Goal: Information Seeking & Learning: Find specific fact

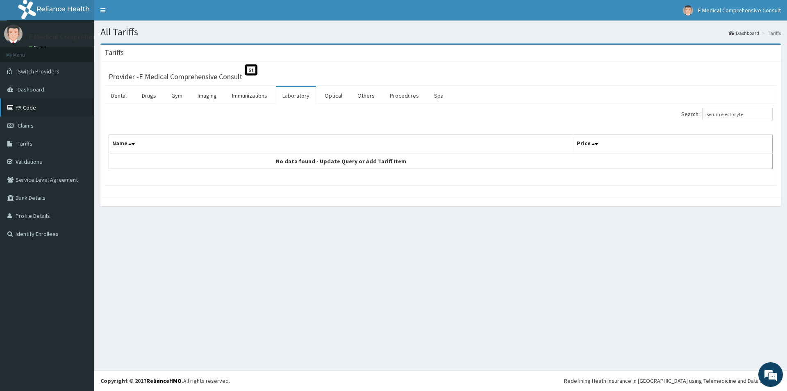
click at [27, 109] on link "PA Code" at bounding box center [47, 107] width 94 height 18
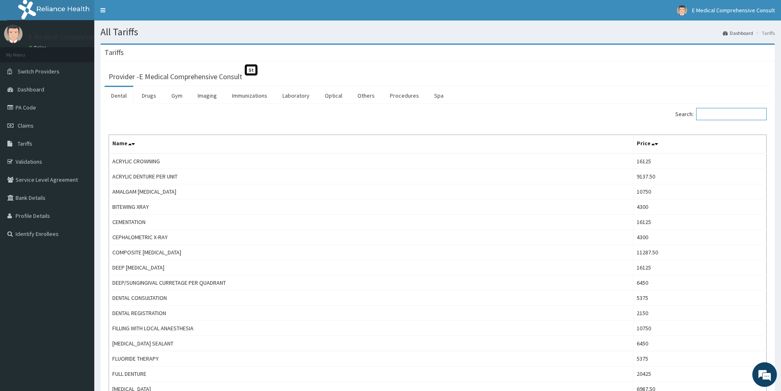
click at [711, 113] on input "Search:" at bounding box center [731, 114] width 70 height 12
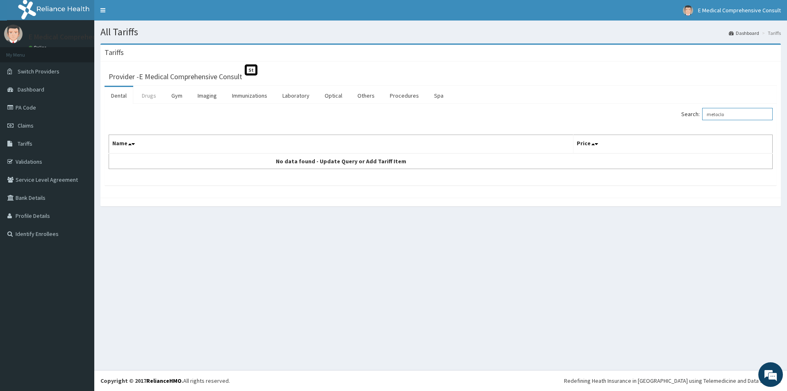
type input "metoclo"
click at [148, 97] on link "Drugs" at bounding box center [148, 95] width 27 height 17
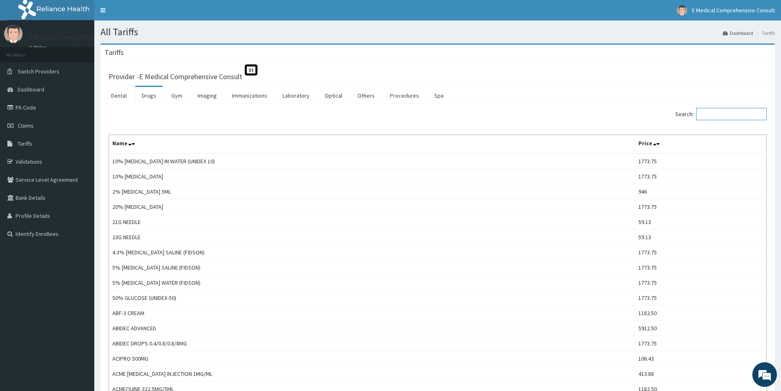
click at [719, 111] on input "Search:" at bounding box center [731, 114] width 70 height 12
paste input "METOCHLOPRAMIDE HYDROCHLORIDE"
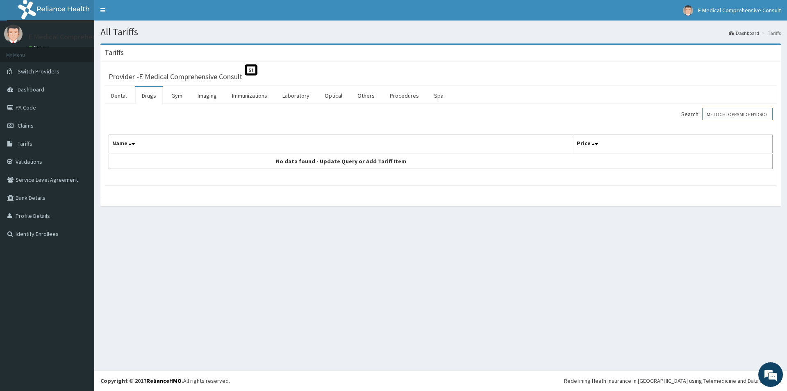
drag, startPoint x: 765, startPoint y: 115, endPoint x: 671, endPoint y: 117, distance: 94.7
click at [671, 117] on div "Search: METOCHLOPRAMIDE HYDROCHLORIDE" at bounding box center [610, 115] width 326 height 14
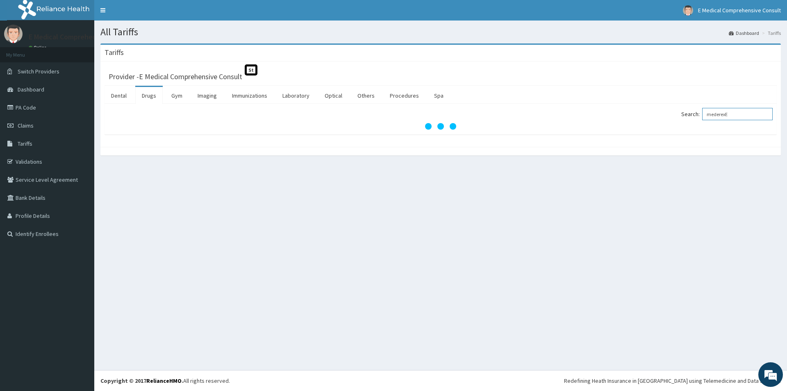
click at [735, 115] on input "mederexE" at bounding box center [737, 114] width 70 height 12
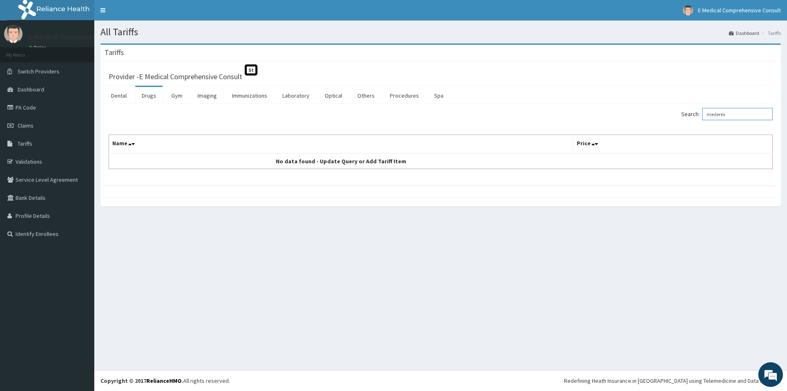
drag, startPoint x: 732, startPoint y: 112, endPoint x: 705, endPoint y: 116, distance: 27.8
click at [705, 116] on label "Search: mederex" at bounding box center [726, 114] width 91 height 12
paste input "MAXOLON"
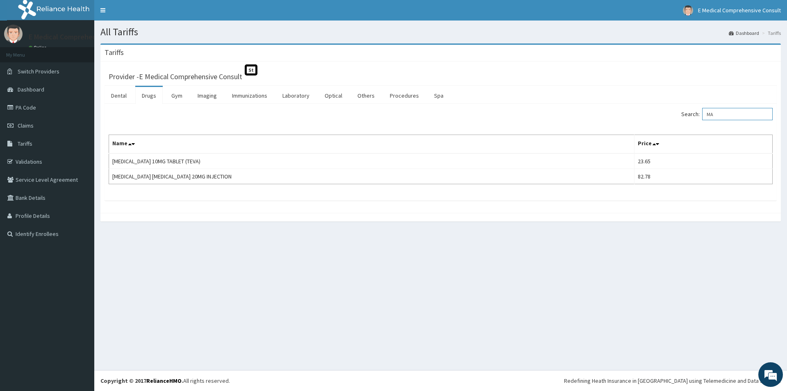
type input "M"
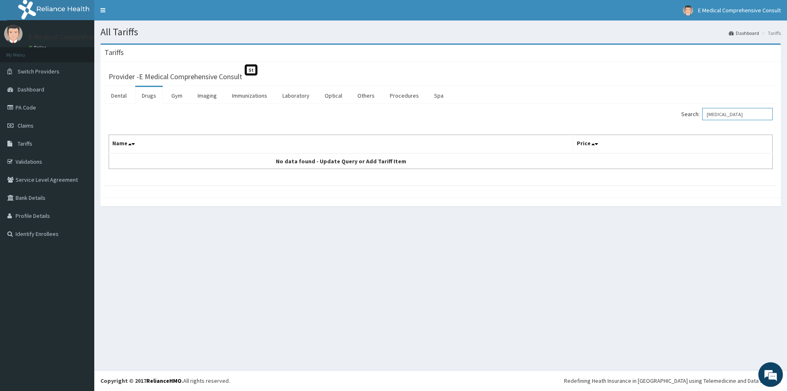
type input "vitamin b2"
click at [33, 109] on link "PA Code" at bounding box center [47, 107] width 94 height 18
